Goal: Task Accomplishment & Management: Complete application form

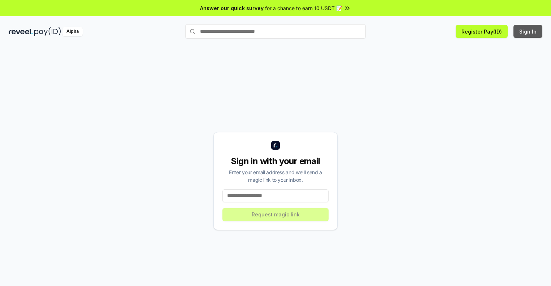
click at [528, 31] on button "Sign In" at bounding box center [527, 31] width 29 height 13
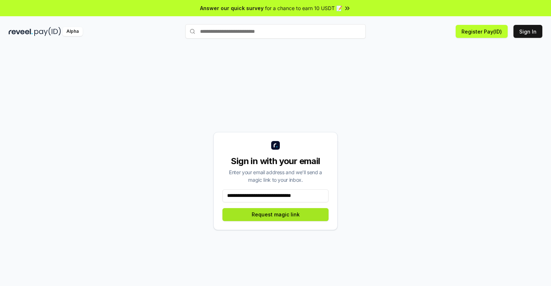
type input "**********"
click at [276, 214] on button "Request magic link" at bounding box center [275, 214] width 106 height 13
